Goal: Task Accomplishment & Management: Manage account settings

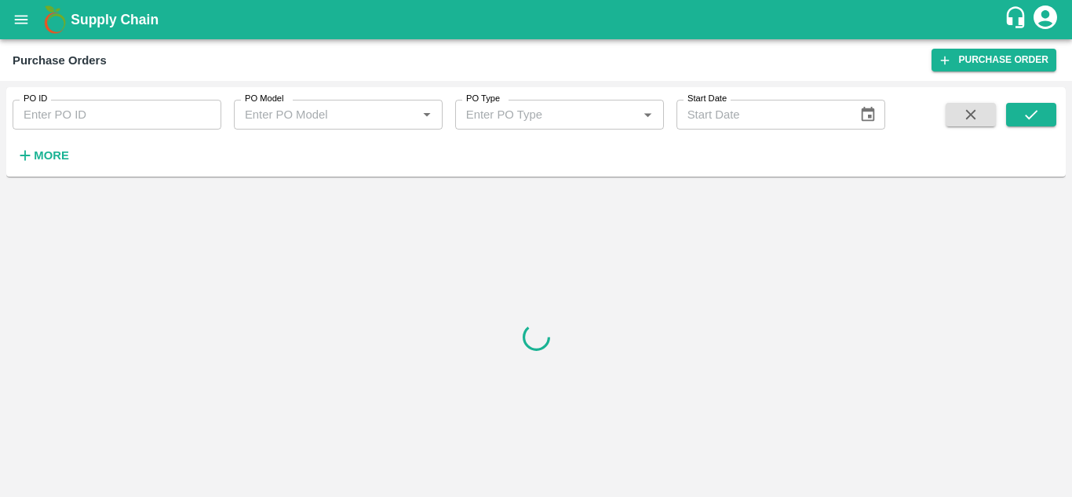
click at [51, 158] on strong "More" at bounding box center [51, 155] width 35 height 13
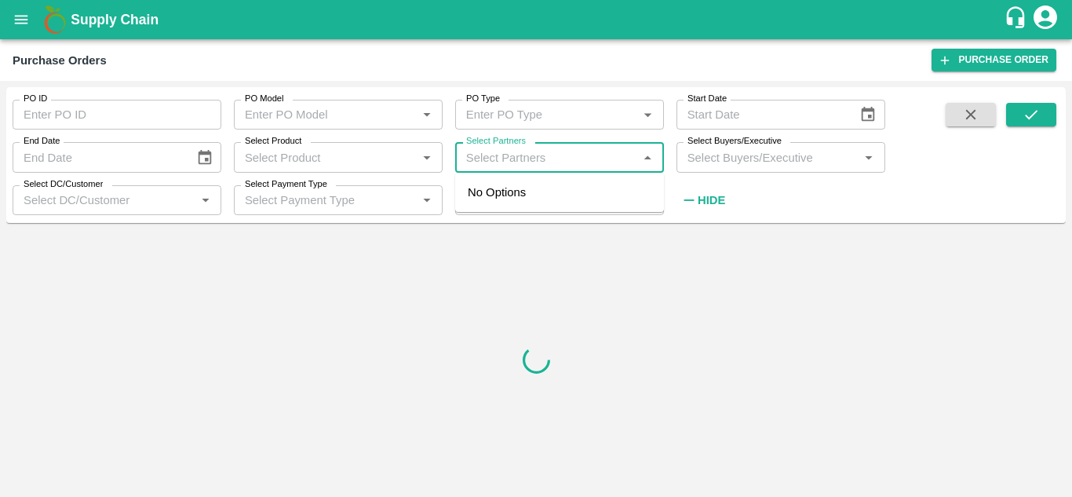
click at [547, 163] on input "Select Partners" at bounding box center [546, 157] width 173 height 20
paste input "[PERSON_NAME] [PERSON_NAME]"
click at [484, 206] on div "No Options" at bounding box center [559, 192] width 209 height 39
click at [597, 158] on input "Select Partners" at bounding box center [546, 157] width 173 height 20
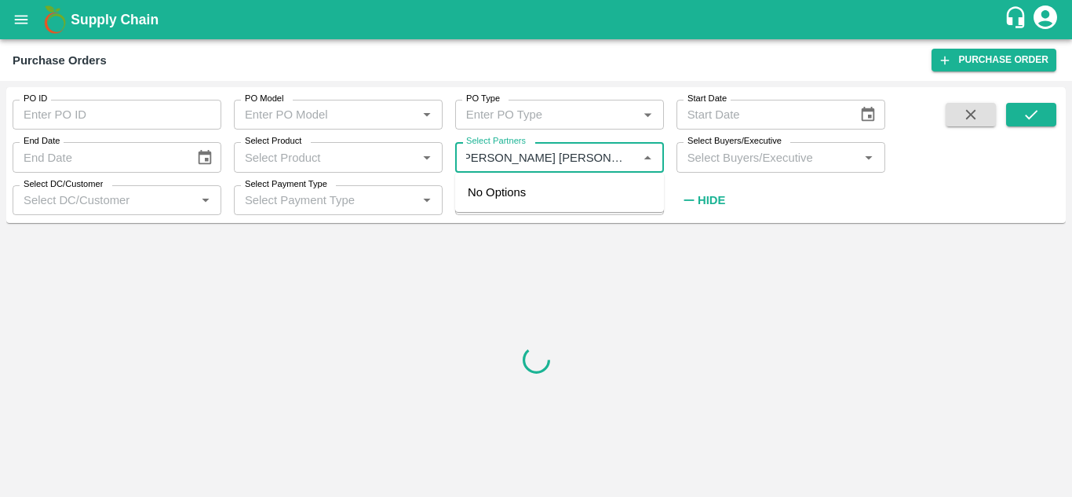
type input "[PERSON_NAME] [PERSON_NAME]"
click at [596, 152] on input "Select Partners" at bounding box center [546, 157] width 173 height 20
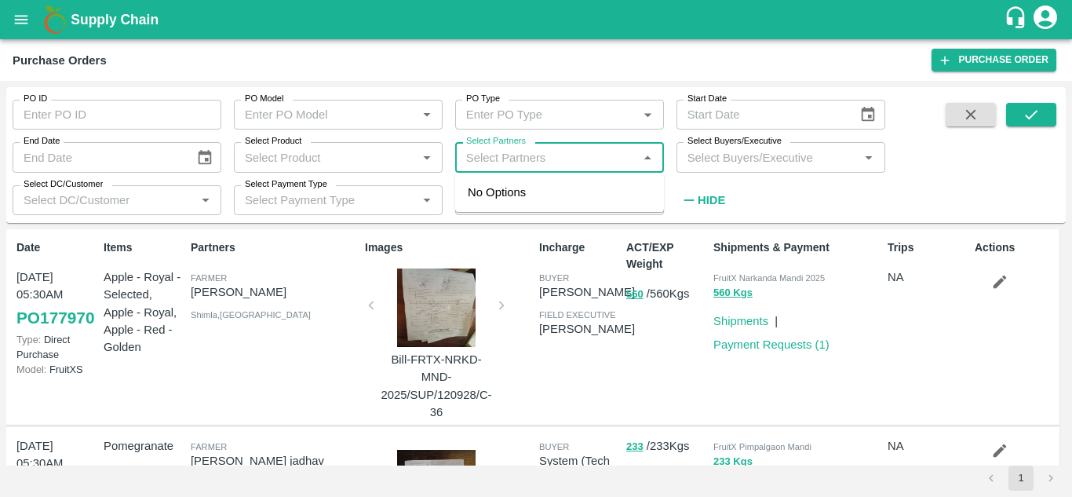
paste input "[PERSON_NAME] [PERSON_NAME]"
type input "[PERSON_NAME] [PERSON_NAME]"
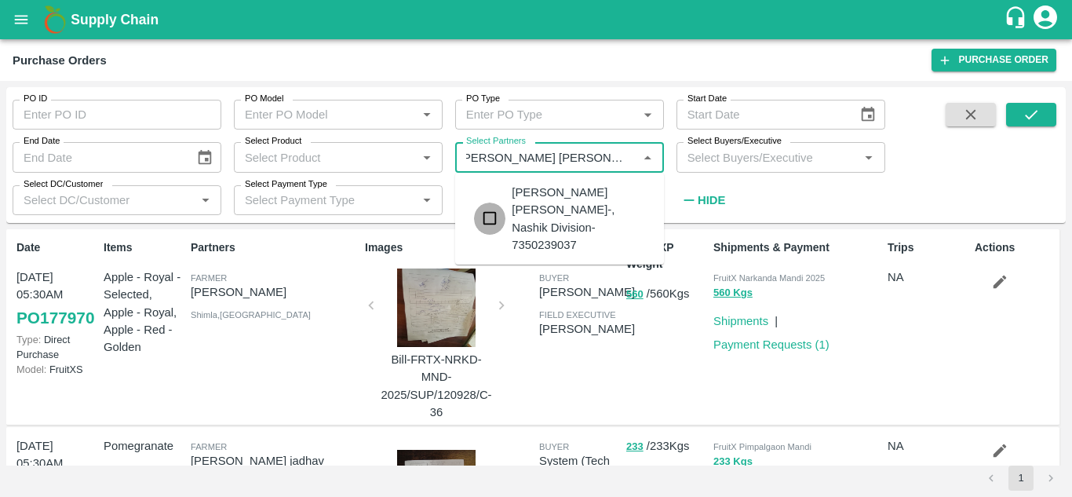
click at [490, 211] on input "checkbox" at bounding box center [489, 217] width 31 height 31
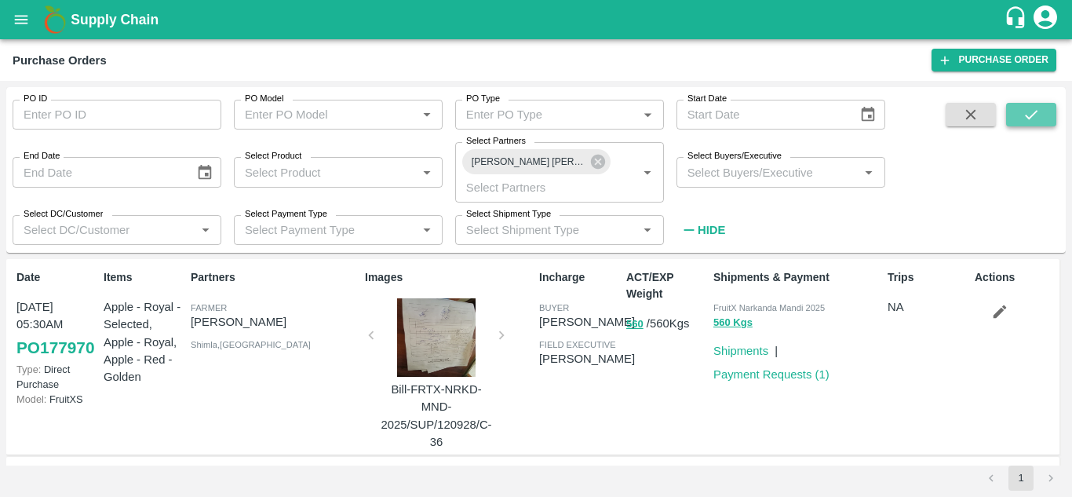
click at [1031, 118] on icon "submit" at bounding box center [1030, 114] width 17 height 17
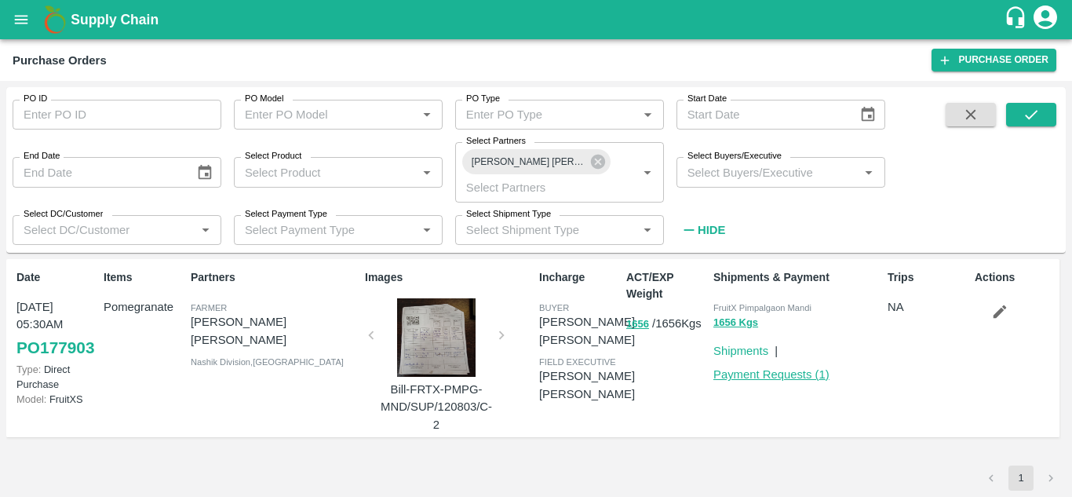
click at [779, 377] on link "Payment Requests ( 1 )" at bounding box center [771, 374] width 116 height 13
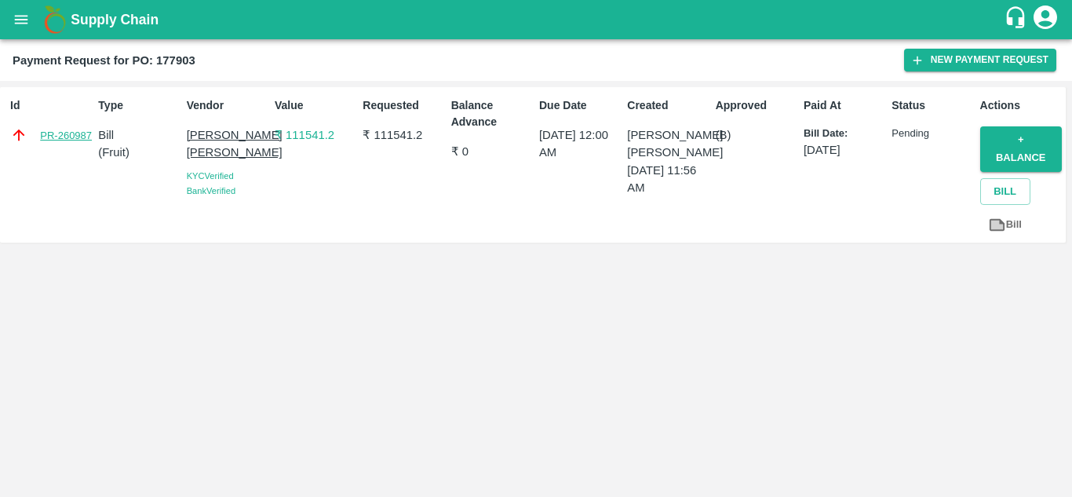
click at [71, 137] on link "PR-260987" at bounding box center [66, 136] width 52 height 16
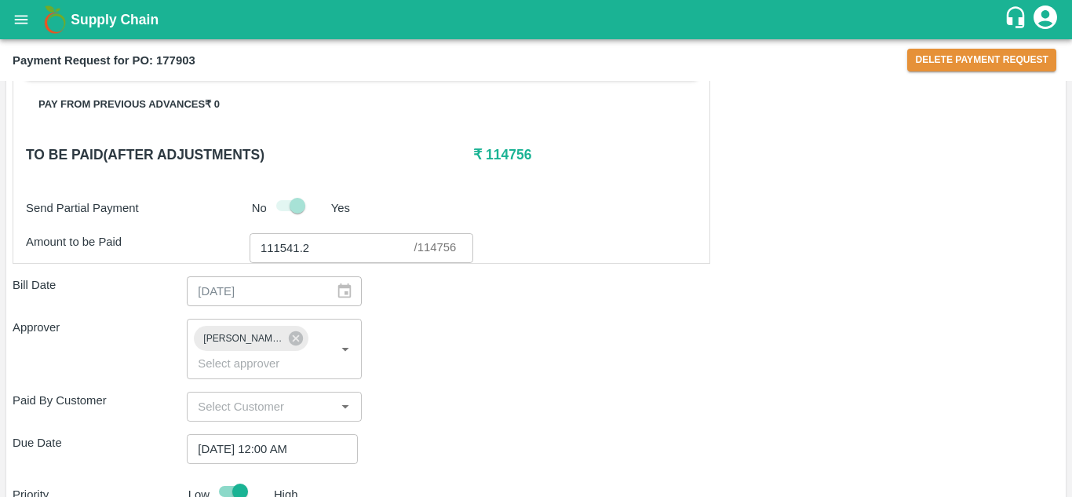
scroll to position [567, 0]
